Goal: Find specific page/section: Find specific page/section

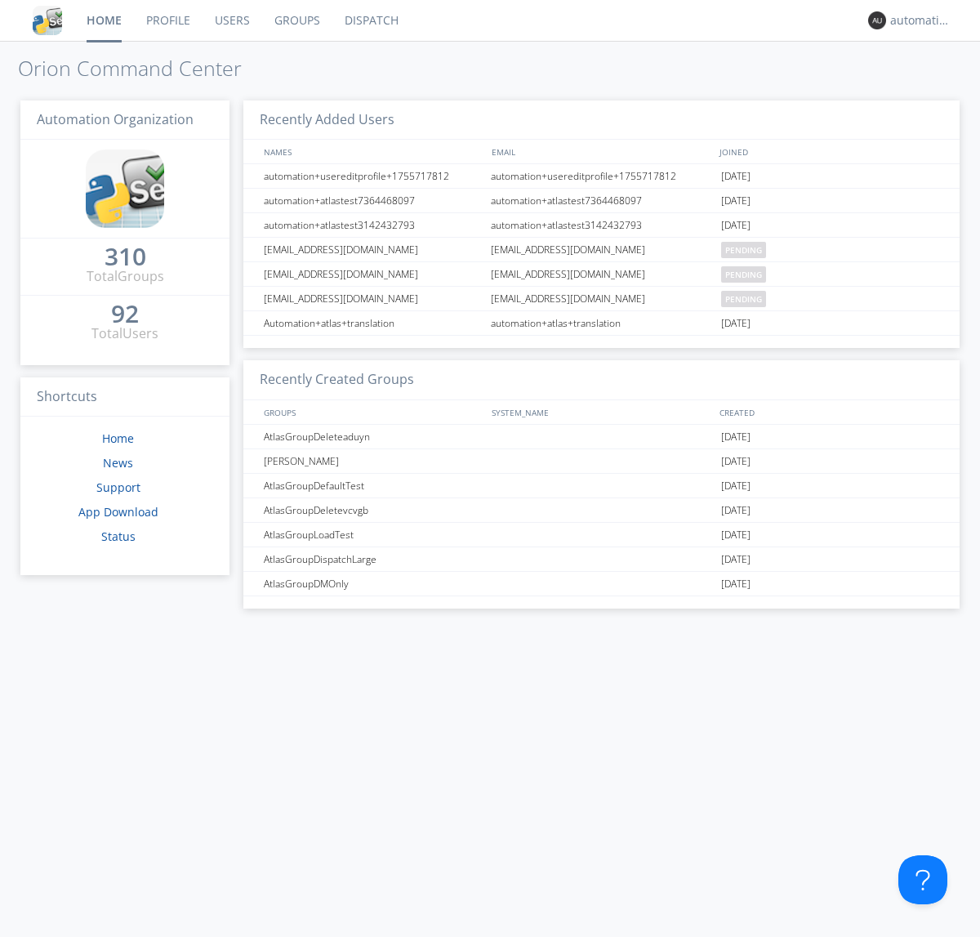
click at [370, 20] on link "Dispatch" at bounding box center [371, 20] width 78 height 41
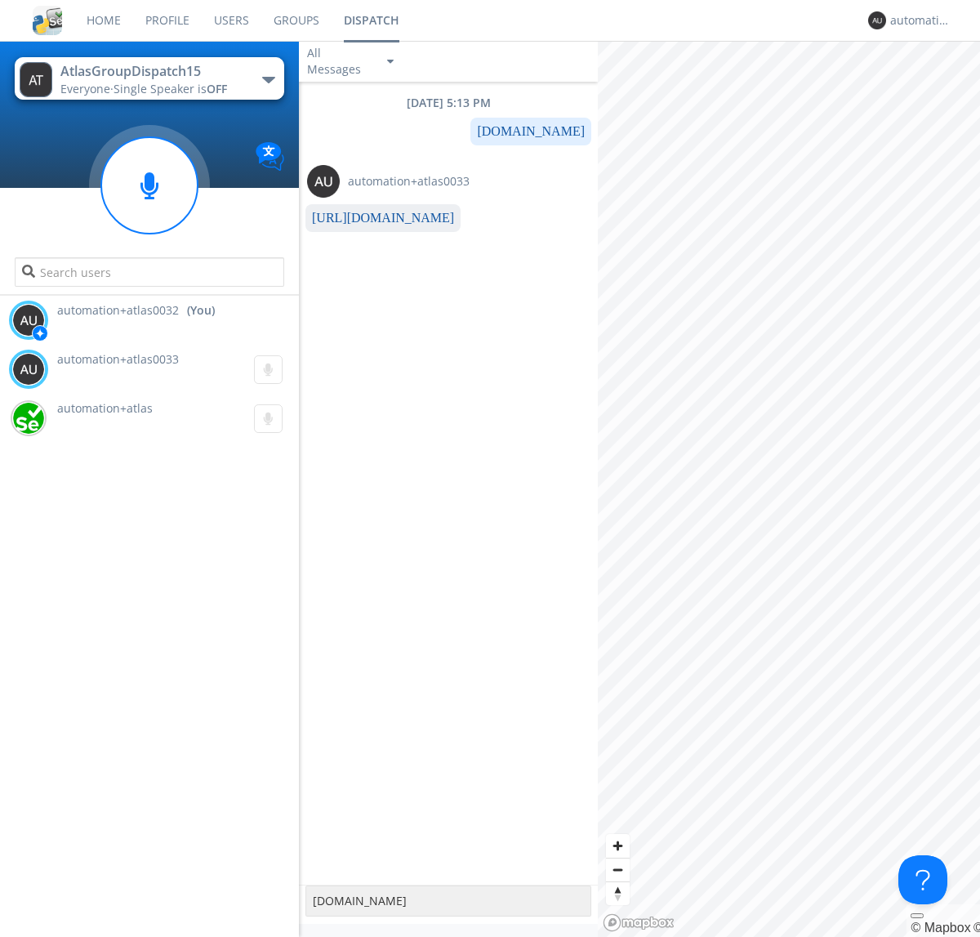
type textarea "[DOMAIN_NAME]"
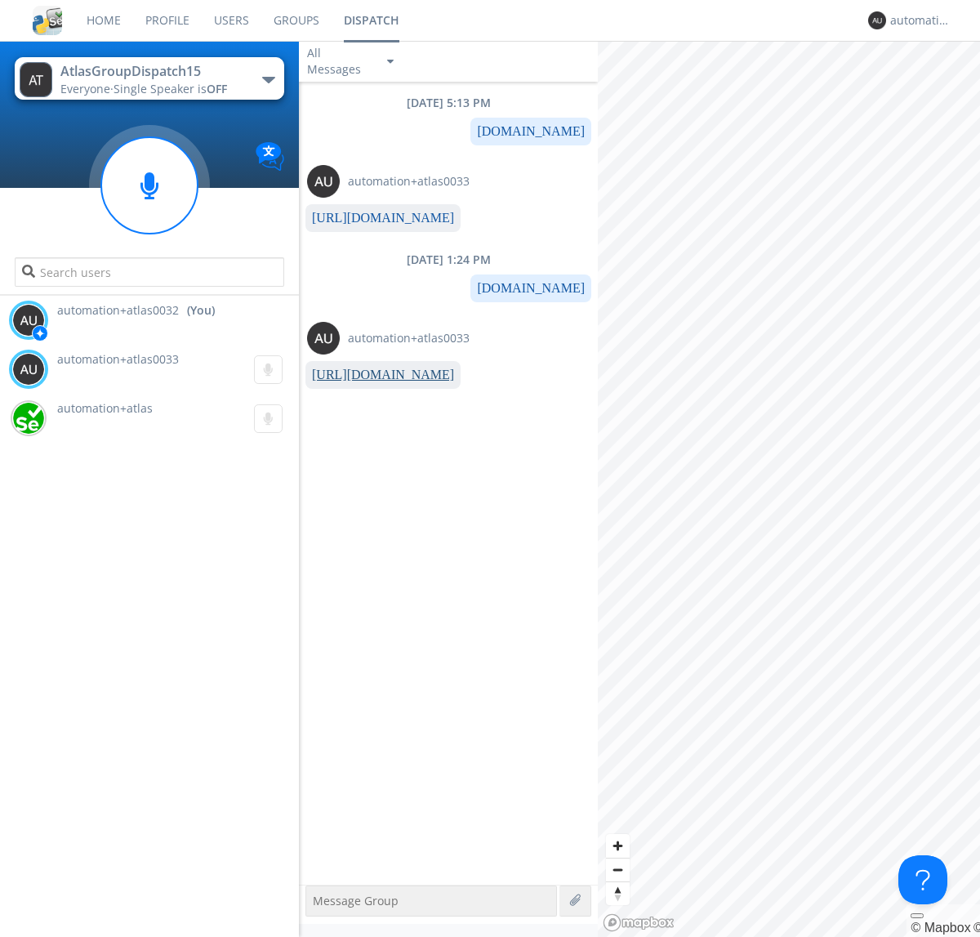
click at [377, 375] on link "[URL][DOMAIN_NAME]" at bounding box center [383, 375] width 142 height 14
click at [916, 20] on div "automation+atlas0032" at bounding box center [920, 20] width 61 height 16
